Goal: Check status: Check status

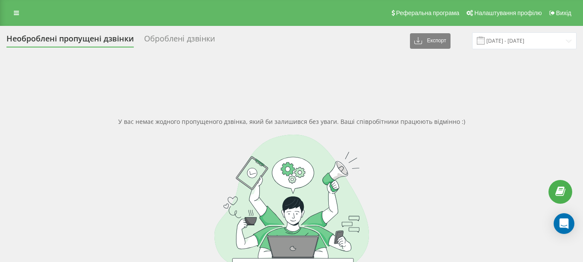
drag, startPoint x: 14, startPoint y: 14, endPoint x: 65, endPoint y: 20, distance: 50.8
click at [14, 15] on icon at bounding box center [16, 13] width 5 height 6
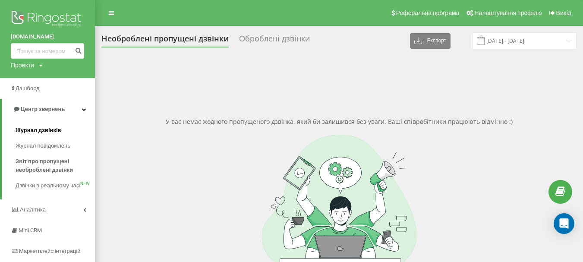
click at [49, 131] on span "Журнал дзвінків" at bounding box center [39, 130] width 46 height 9
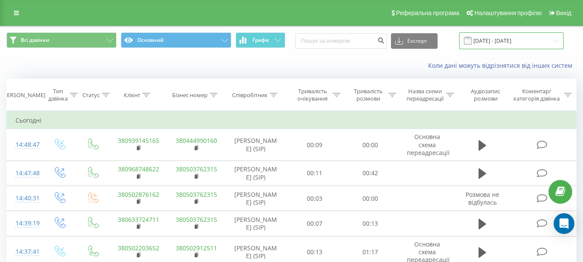
click at [497, 42] on input "21.08.2025 - 21.09.2025" at bounding box center [511, 40] width 104 height 17
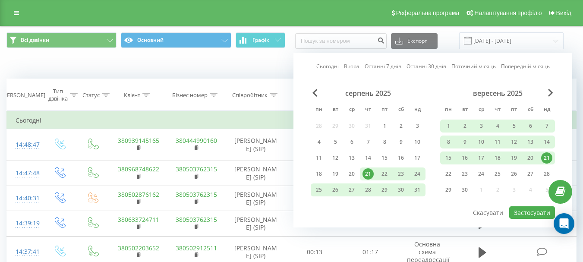
click at [329, 66] on link "Сьогодні" at bounding box center [328, 66] width 22 height 8
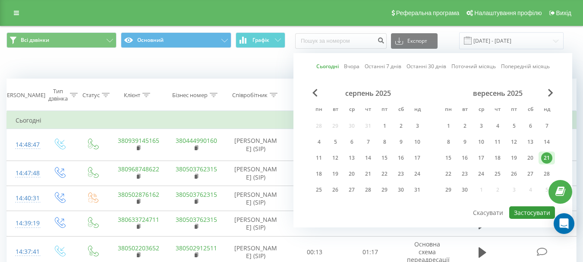
drag, startPoint x: 528, startPoint y: 211, endPoint x: 341, endPoint y: 178, distance: 189.9
click at [525, 210] on button "Застосувати" at bounding box center [533, 212] width 46 height 13
type input "[DATE] - [DATE]"
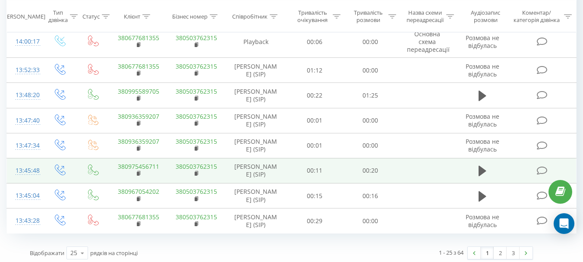
scroll to position [587, 0]
